Goal: Find specific page/section: Find specific page/section

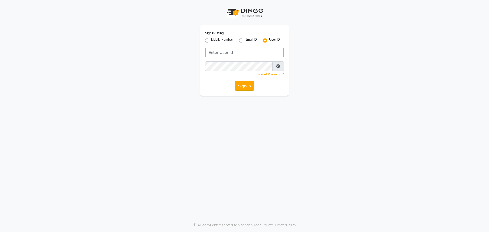
type input "winnie@123"
click at [237, 88] on button "Sign In" at bounding box center [244, 86] width 19 height 10
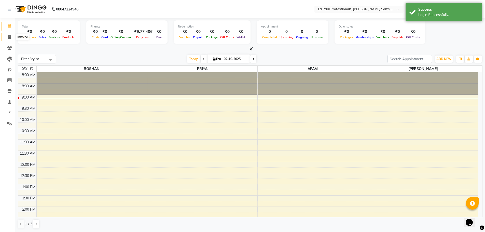
click at [8, 36] on icon at bounding box center [9, 37] width 3 height 4
select select "service"
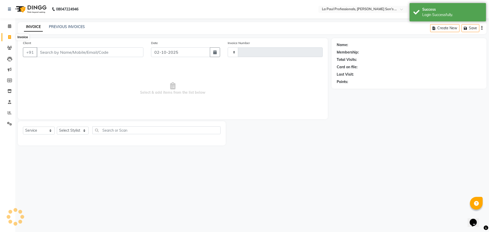
type input "1167"
select select "6271"
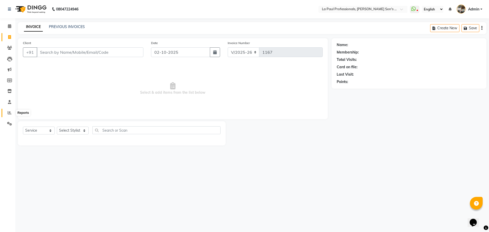
click at [9, 112] on icon at bounding box center [10, 113] width 4 height 4
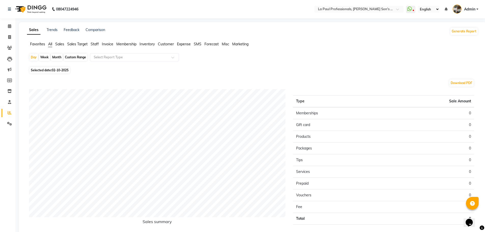
click at [95, 44] on span "Staff" at bounding box center [95, 44] width 8 height 5
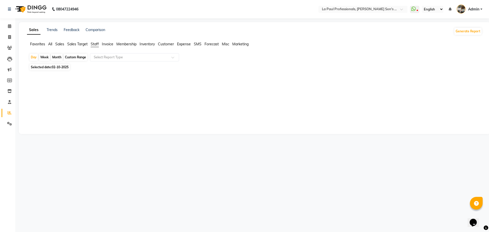
click at [55, 58] on div "Month" at bounding box center [57, 57] width 12 height 7
select select "10"
select select "2025"
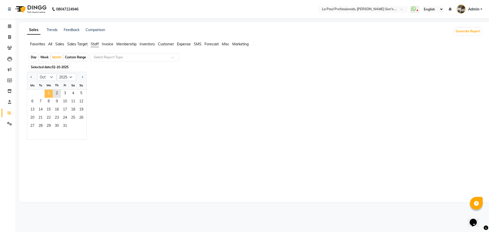
click at [49, 92] on span "1" at bounding box center [49, 94] width 8 height 8
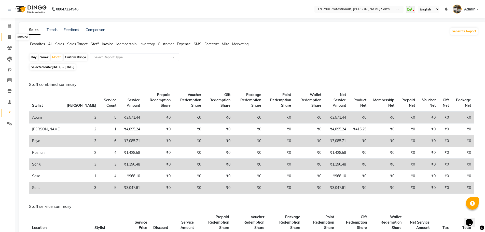
click at [9, 38] on icon at bounding box center [9, 37] width 3 height 4
select select "service"
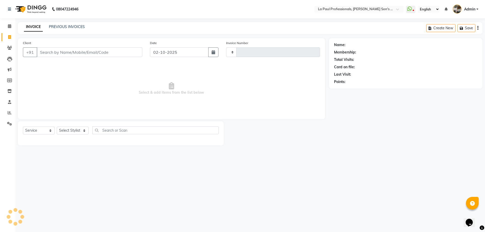
type input "1167"
select select "6271"
click at [80, 53] on input "Client" at bounding box center [90, 52] width 107 height 10
click at [9, 48] on icon at bounding box center [9, 48] width 5 height 4
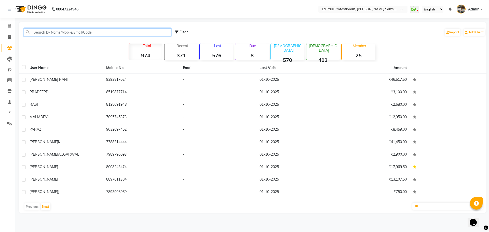
click at [43, 33] on input "text" at bounding box center [97, 32] width 147 height 8
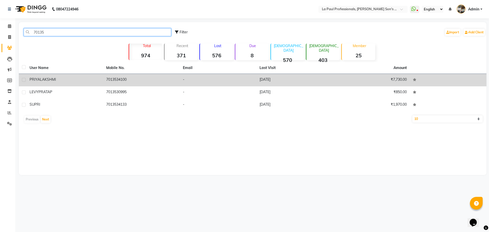
type input "70135"
click at [120, 76] on td "7013534100" at bounding box center [141, 80] width 77 height 12
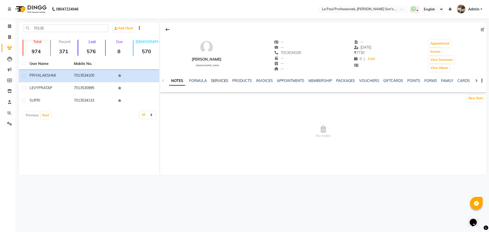
click at [219, 80] on link "SERVICES" at bounding box center [219, 80] width 17 height 5
